Goal: Navigation & Orientation: Find specific page/section

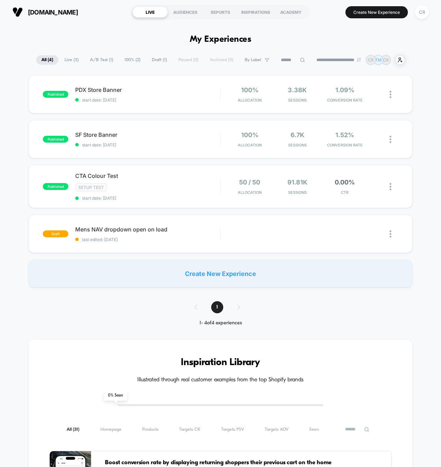
click at [301, 32] on div "**********" at bounding box center [220, 465] width 441 height 882
click at [264, 13] on div "INSPIRATIONS" at bounding box center [255, 12] width 35 height 11
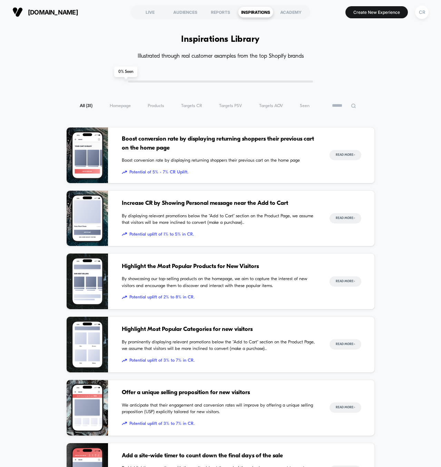
click at [353, 58] on h4 "Illustrated through real customer examples from the top Shopify brands" at bounding box center [220, 56] width 309 height 7
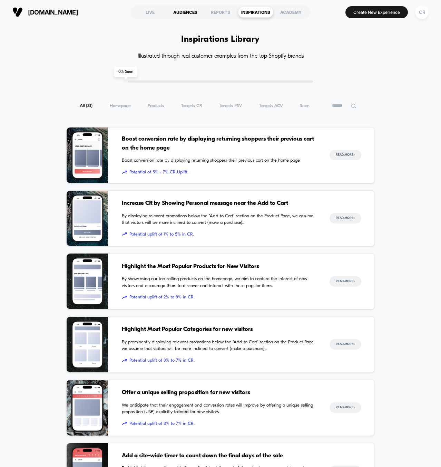
click at [194, 13] on div "AUDIENCES" at bounding box center [185, 12] width 35 height 11
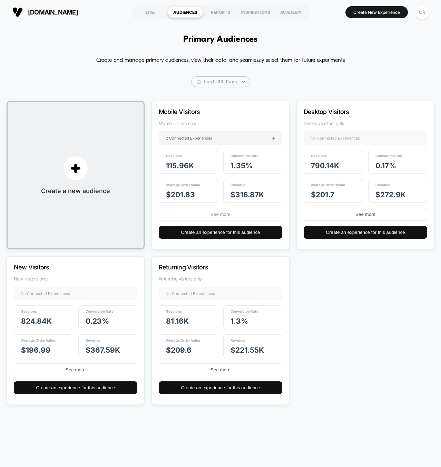
click at [231, 214] on button "See more" at bounding box center [221, 214] width 124 height 13
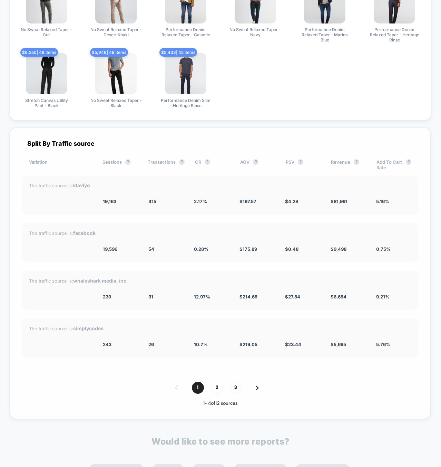
scroll to position [687, 0]
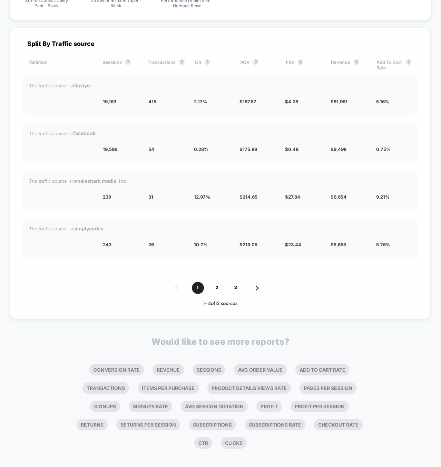
click at [352, 301] on div "1 - 4 of 12 sources" at bounding box center [220, 304] width 396 height 6
drag, startPoint x: 350, startPoint y: 299, endPoint x: 349, endPoint y: 293, distance: 5.6
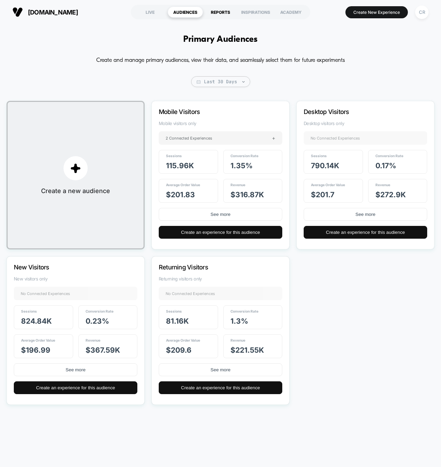
click at [216, 11] on div "REPORTS" at bounding box center [220, 12] width 35 height 11
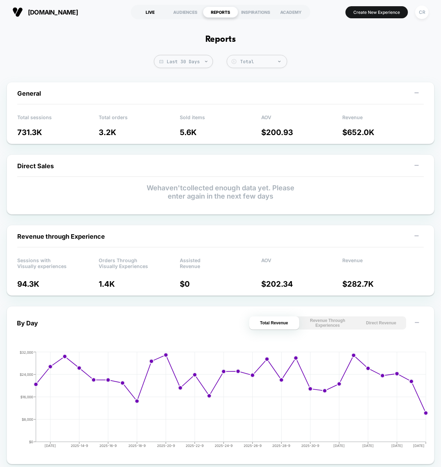
click at [155, 14] on div "LIVE" at bounding box center [150, 12] width 35 height 11
